Goal: Communication & Community: Answer question/provide support

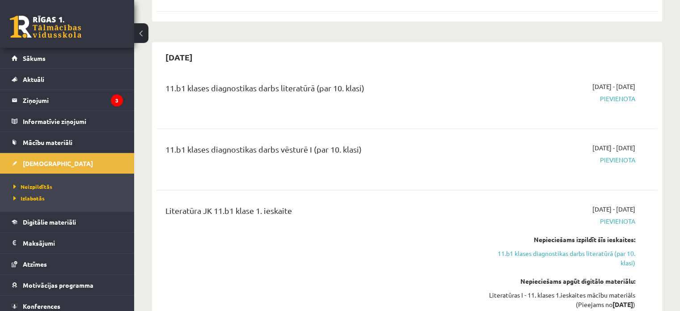
scroll to position [358, 0]
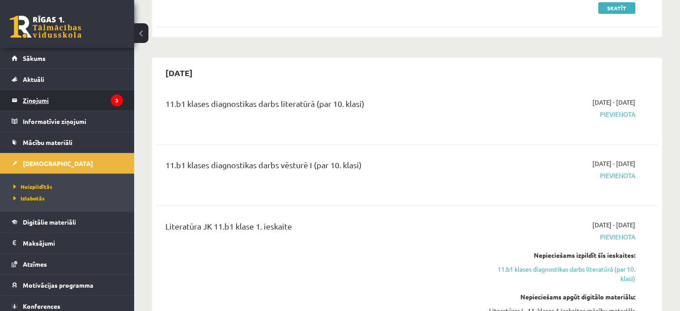
click at [16, 101] on link "Ziņojumi 3" at bounding box center [67, 100] width 111 height 21
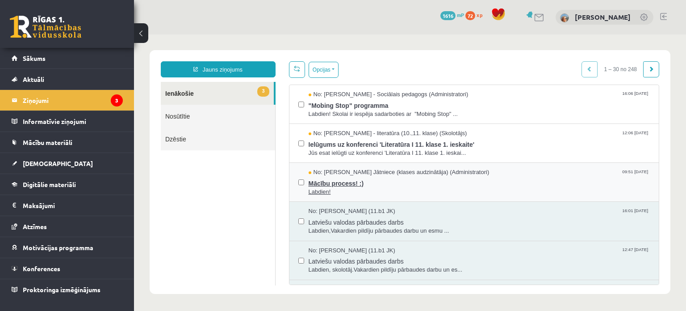
click at [359, 188] on span "Labdien!" at bounding box center [480, 192] width 342 height 8
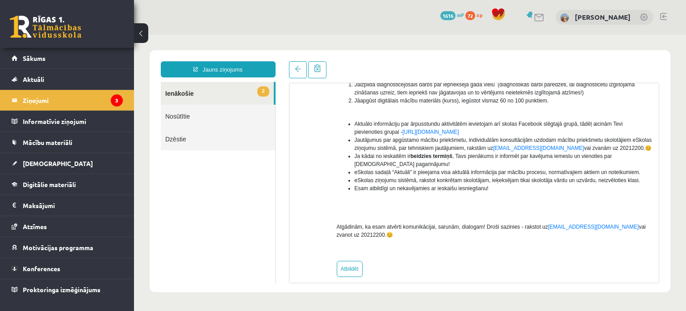
scroll to position [161, 0]
click at [45, 101] on legend "Ziņojumi 3" at bounding box center [73, 100] width 100 height 21
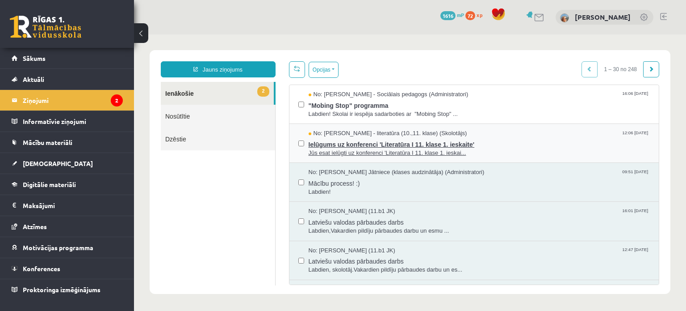
scroll to position [0, 0]
click at [324, 153] on span "Jūs esat ielūgti uz konferenci 'Literatūra I 11. klase 1. ieskai..." at bounding box center [480, 153] width 342 height 8
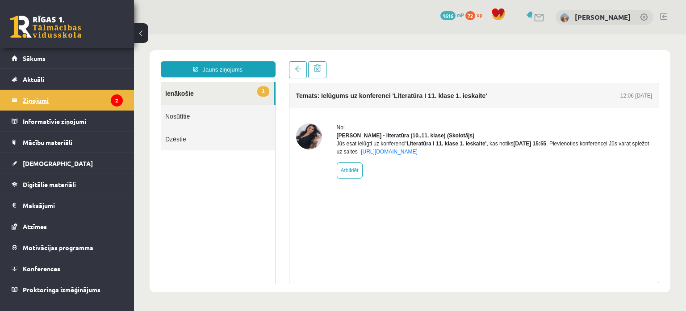
click at [102, 100] on legend "Ziņojumi 2" at bounding box center [73, 100] width 100 height 21
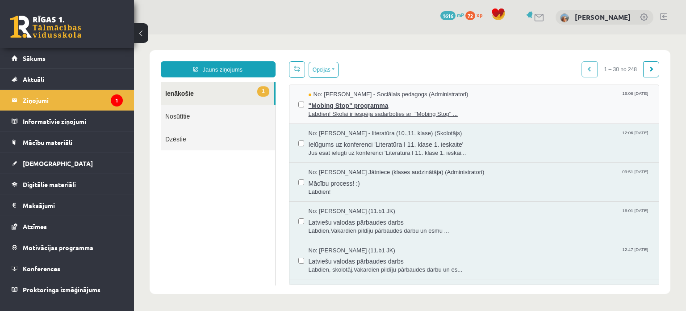
click at [339, 107] on span ""Mobing Stop" programma" at bounding box center [480, 104] width 342 height 11
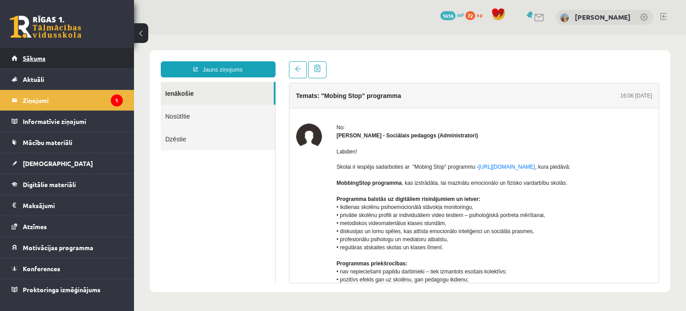
click at [61, 59] on link "Sākums" at bounding box center [67, 58] width 111 height 21
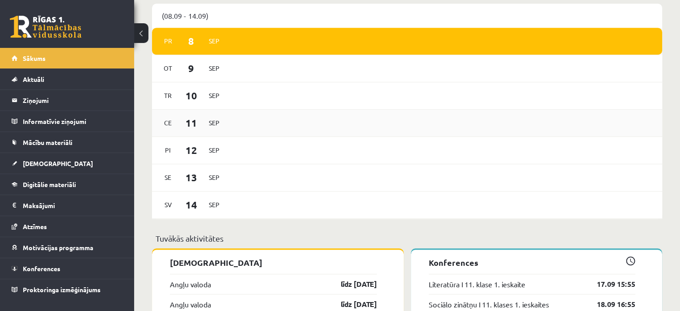
scroll to position [404, 0]
